Goal: Information Seeking & Learning: Learn about a topic

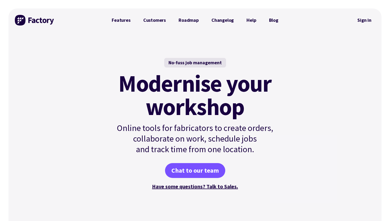
click at [212, 62] on div "No-fuss job management" at bounding box center [195, 63] width 62 height 10
click at [122, 18] on link "Features" at bounding box center [121, 20] width 32 height 11
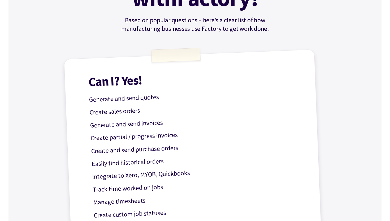
scroll to position [103, 0]
click at [122, 98] on p "Generate and send quotes" at bounding box center [195, 95] width 212 height 19
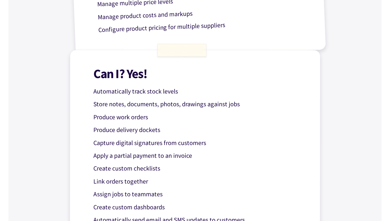
scroll to position [405, 0]
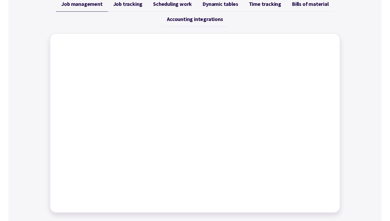
scroll to position [230, 0]
